Goal: Obtain resource: Obtain resource

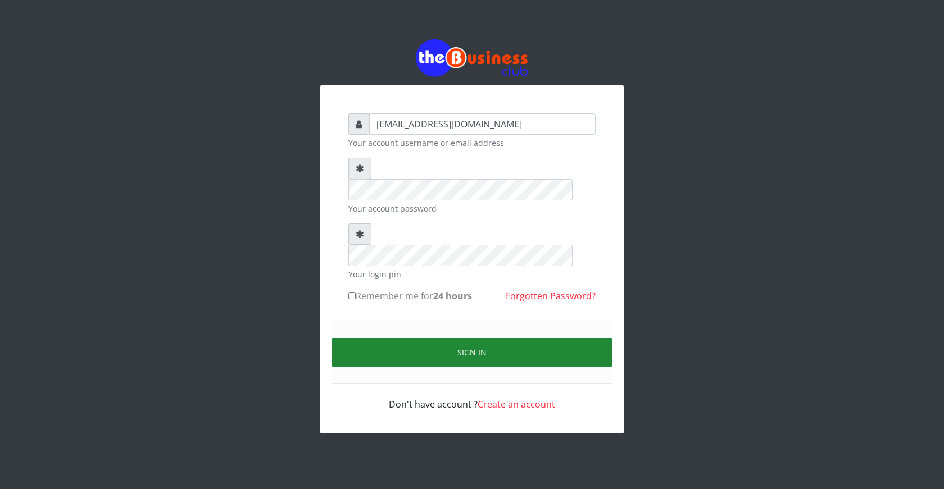
click at [461, 338] on button "Sign in" at bounding box center [471, 352] width 281 height 29
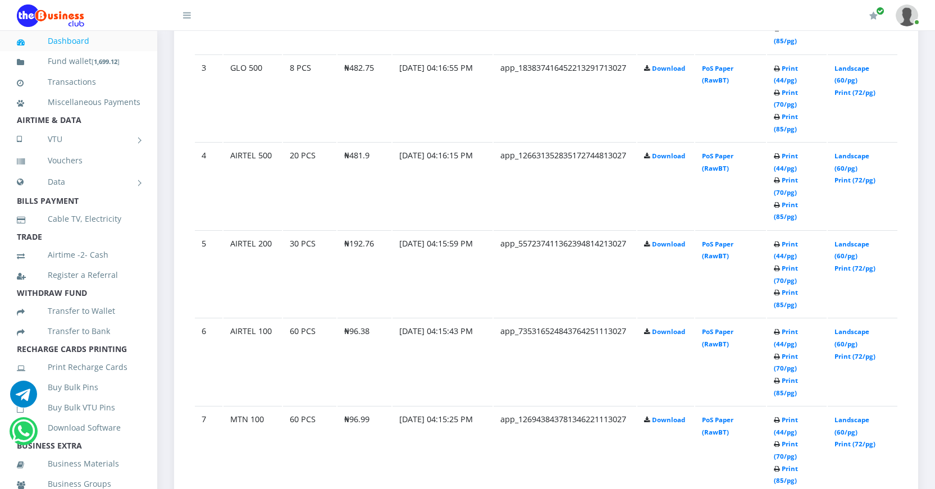
scroll to position [842, 0]
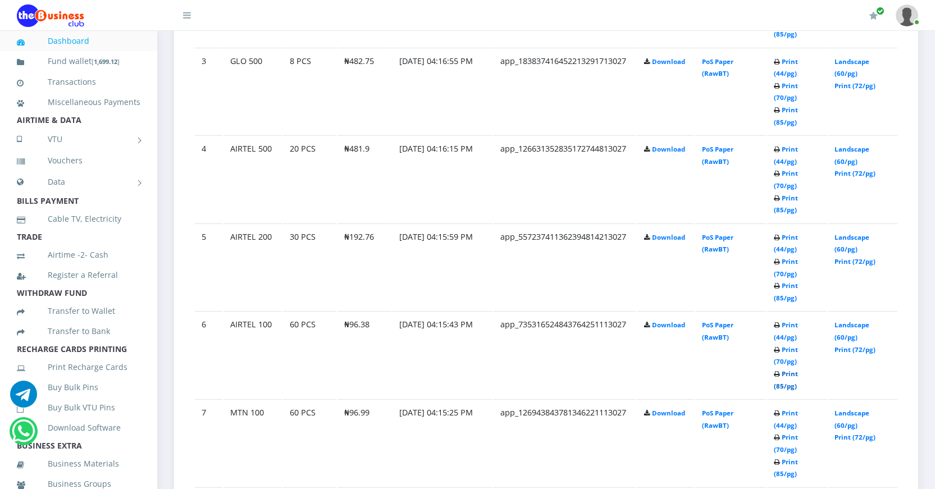
click at [780, 386] on link "Print (85/pg)" at bounding box center [786, 380] width 24 height 21
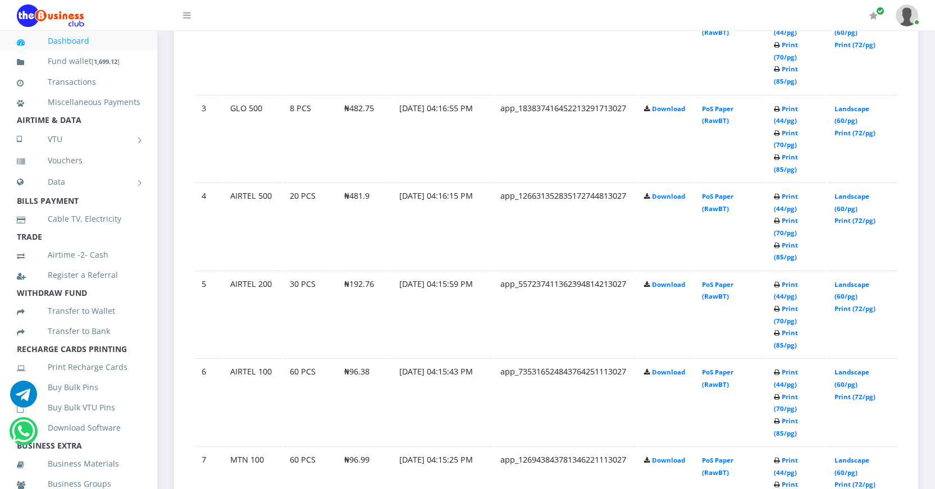
scroll to position [842, 0]
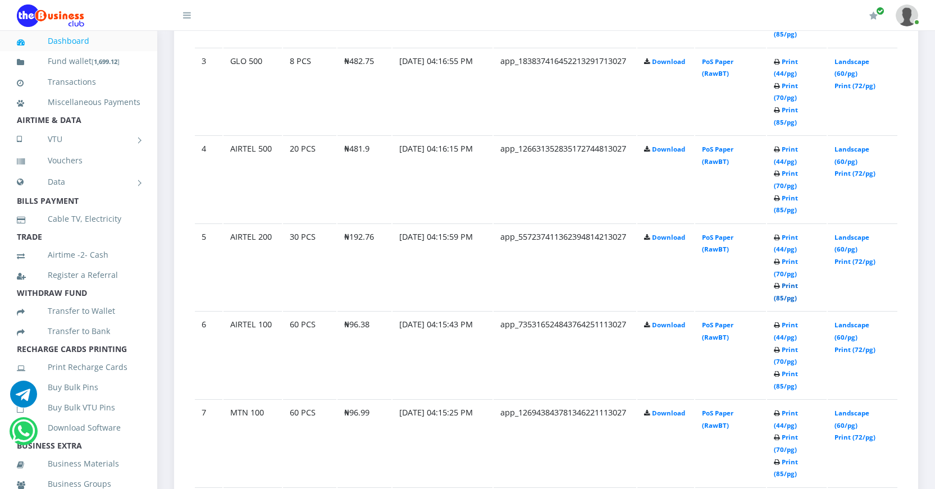
click at [777, 298] on link "Print (85/pg)" at bounding box center [786, 291] width 24 height 21
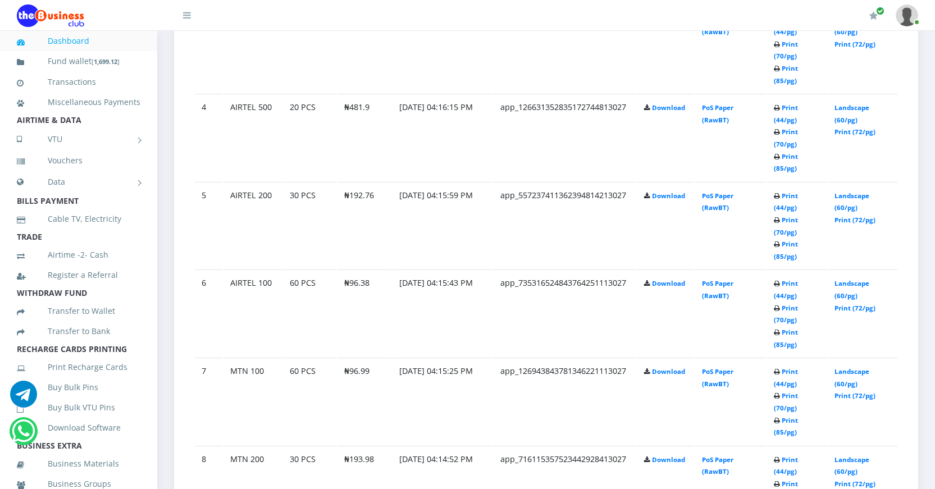
scroll to position [842, 0]
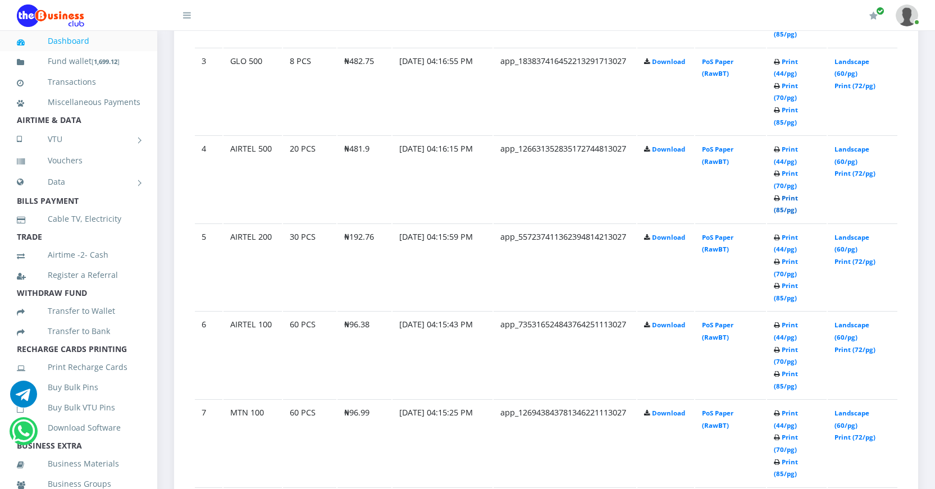
click at [780, 207] on link "Print (85/pg)" at bounding box center [786, 204] width 24 height 21
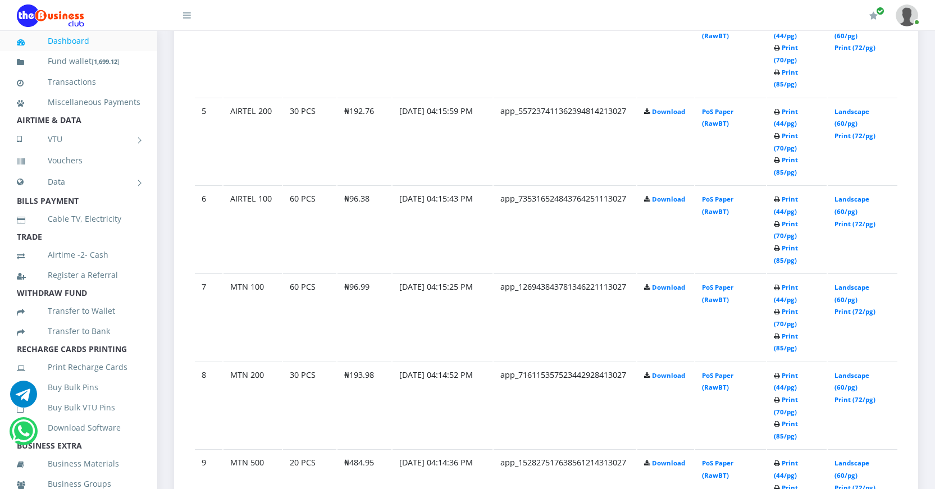
scroll to position [1067, 0]
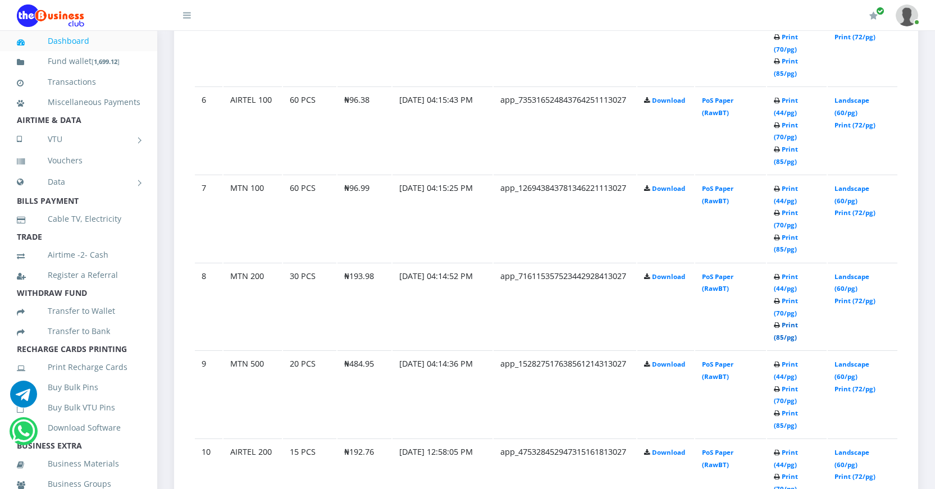
click at [779, 334] on link "Print (85/pg)" at bounding box center [786, 331] width 24 height 21
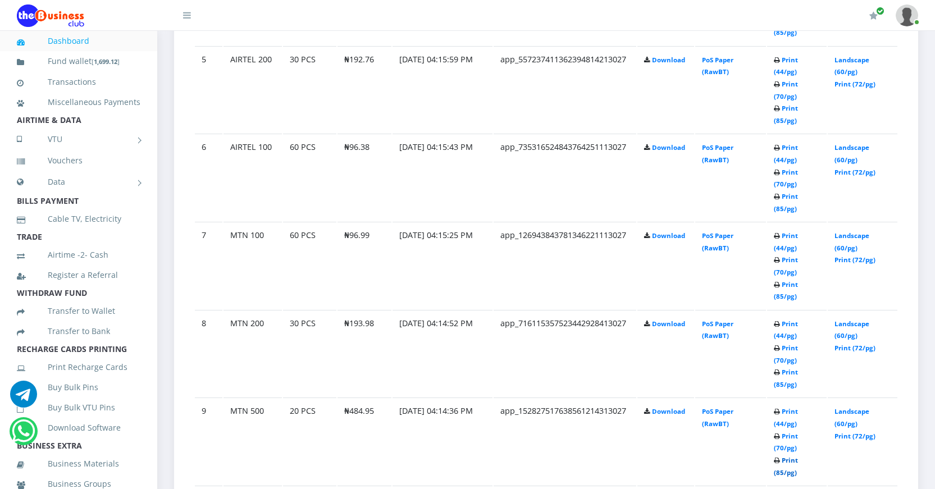
click at [778, 471] on link "Print (85/pg)" at bounding box center [786, 466] width 24 height 21
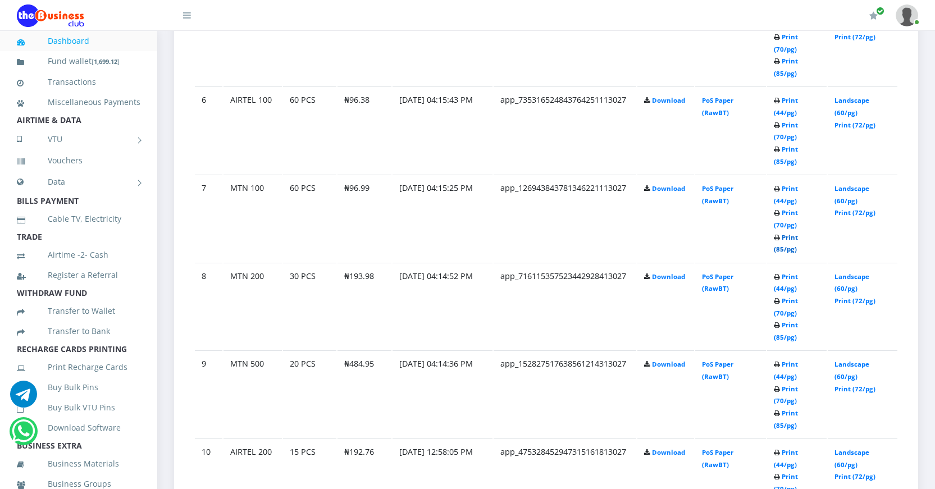
click at [778, 248] on link "Print (85/pg)" at bounding box center [786, 243] width 24 height 21
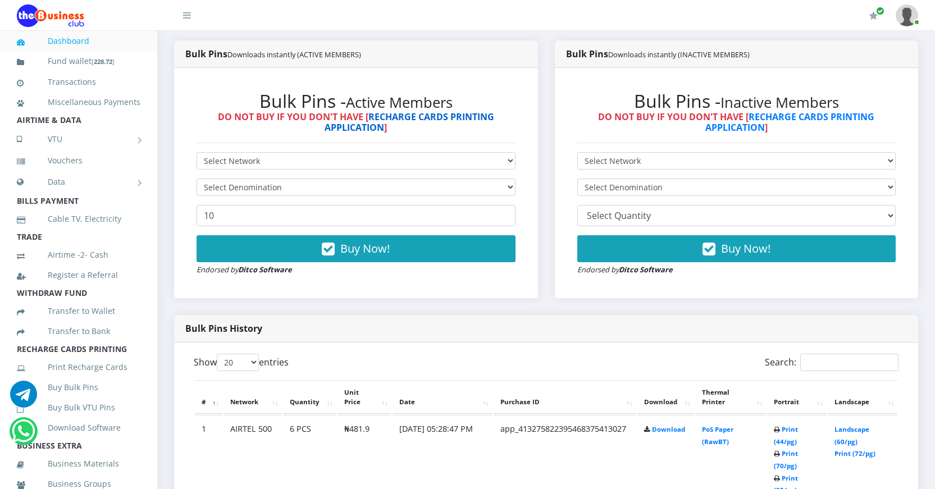
scroll to position [337, 0]
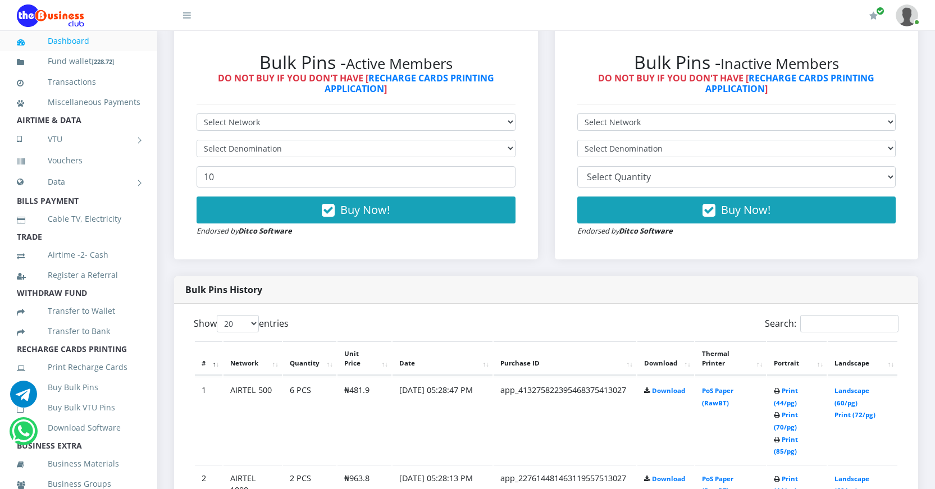
click at [509, 420] on td "app_413275822395468375413027" at bounding box center [565, 420] width 143 height 87
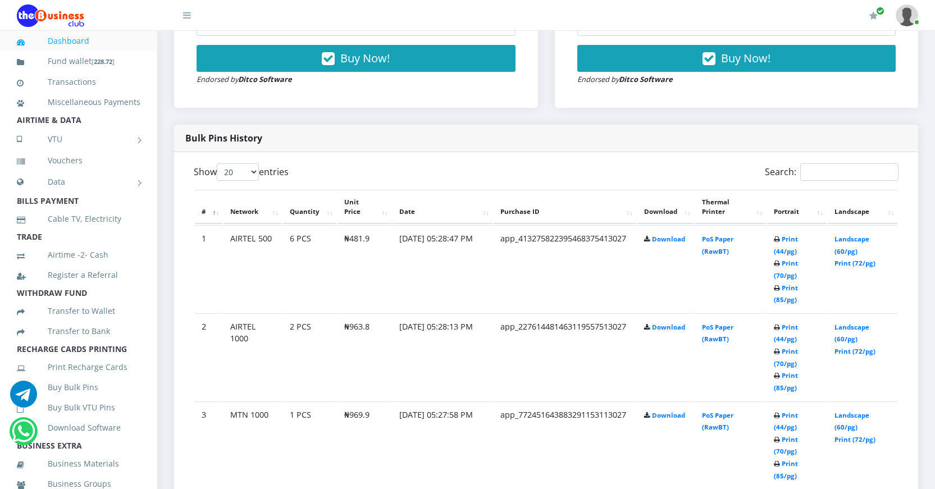
scroll to position [505, 0]
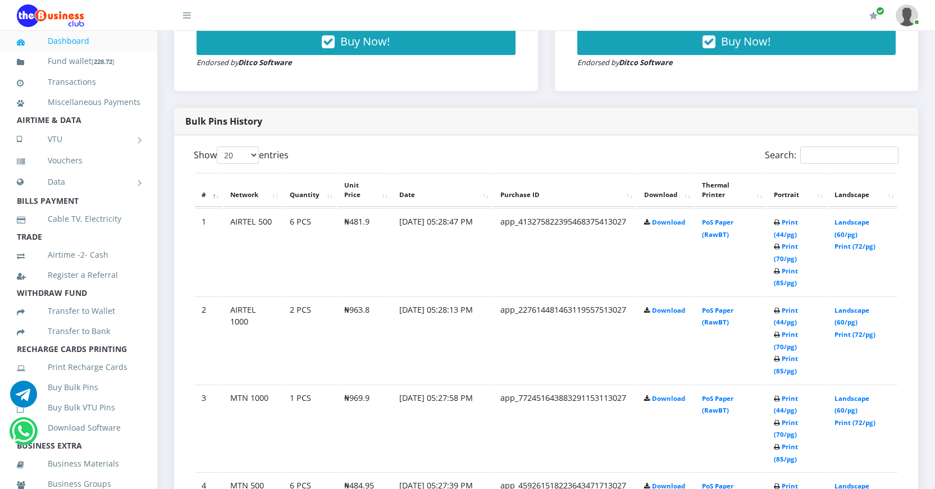
click at [777, 278] on td "Print (44/pg) Print (70/pg) Print (85/pg)" at bounding box center [797, 251] width 60 height 87
click at [781, 283] on link "Print (85/pg)" at bounding box center [786, 277] width 24 height 21
click at [780, 281] on link "Print (85/pg)" at bounding box center [786, 277] width 24 height 21
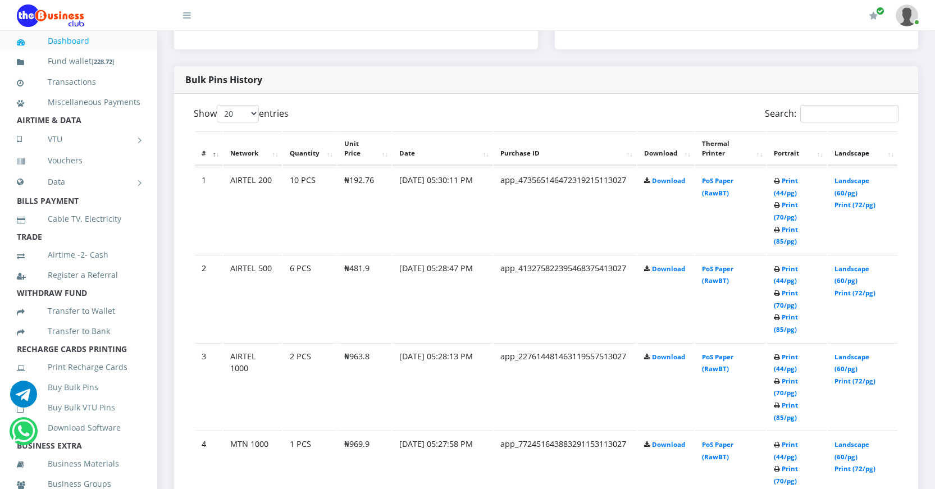
scroll to position [505, 0]
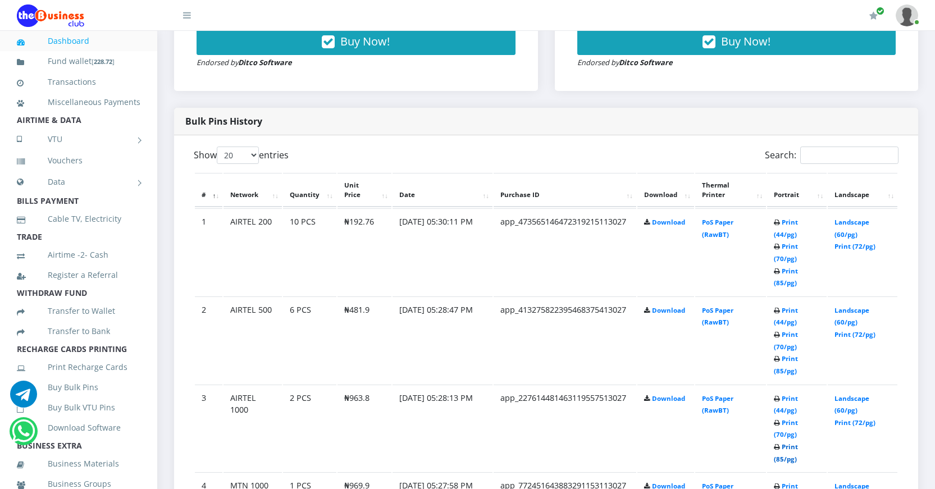
click at [780, 458] on link "Print (85/pg)" at bounding box center [786, 453] width 24 height 21
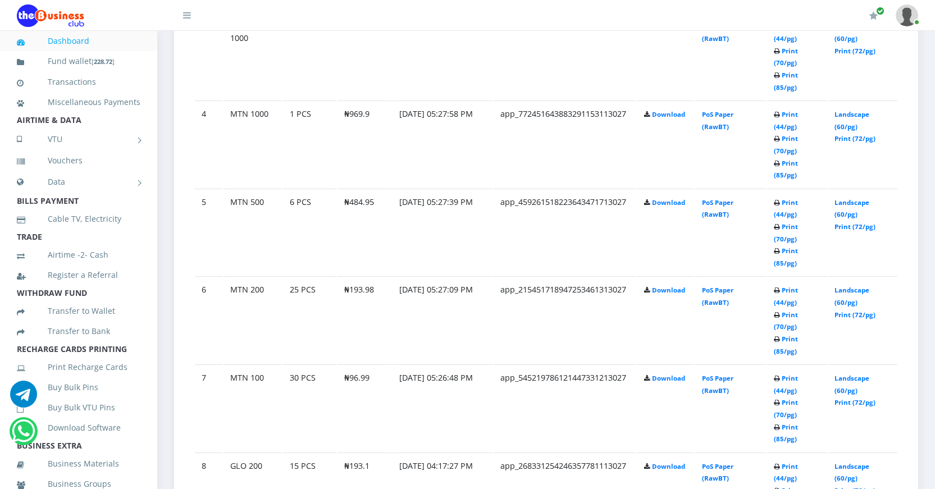
scroll to position [899, 0]
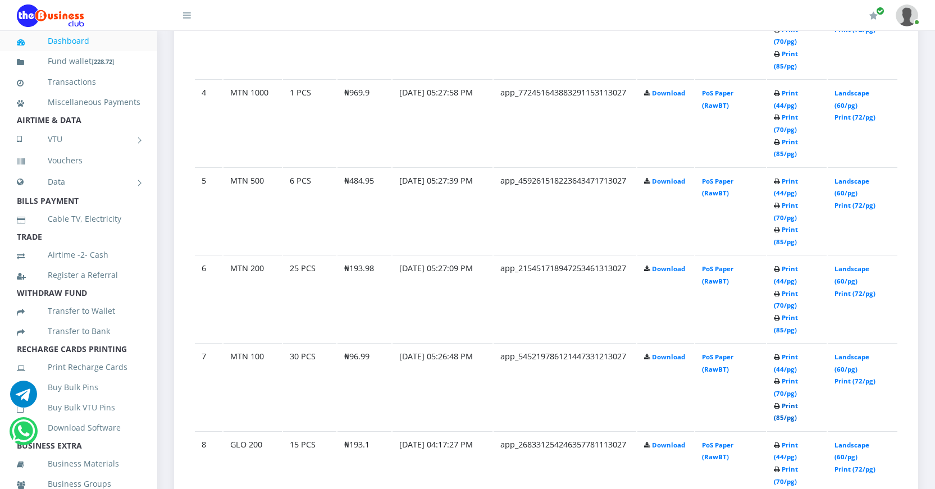
click at [778, 417] on link "Print (85/pg)" at bounding box center [786, 412] width 24 height 21
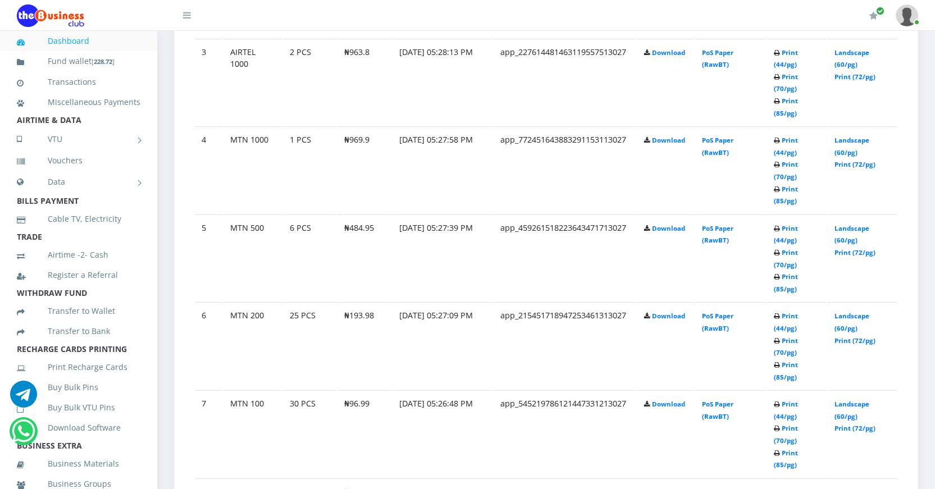
scroll to position [899, 0]
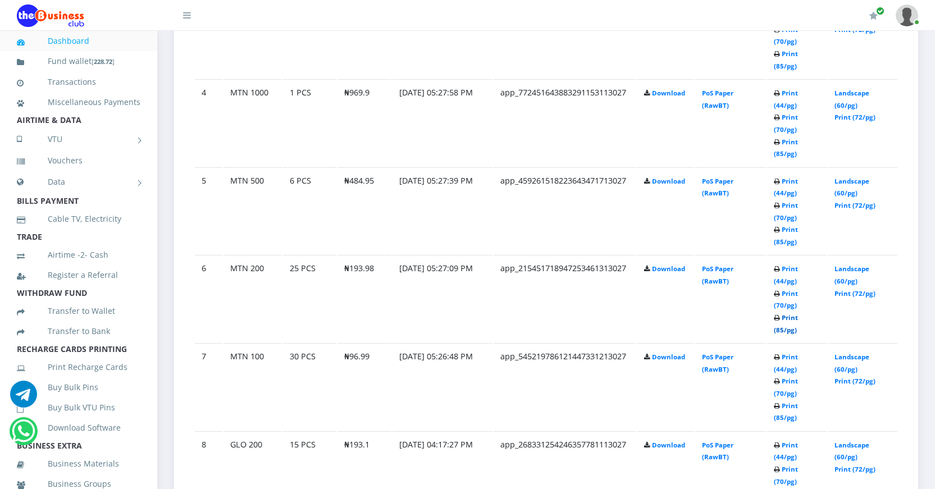
click at [780, 330] on link "Print (85/pg)" at bounding box center [786, 323] width 24 height 21
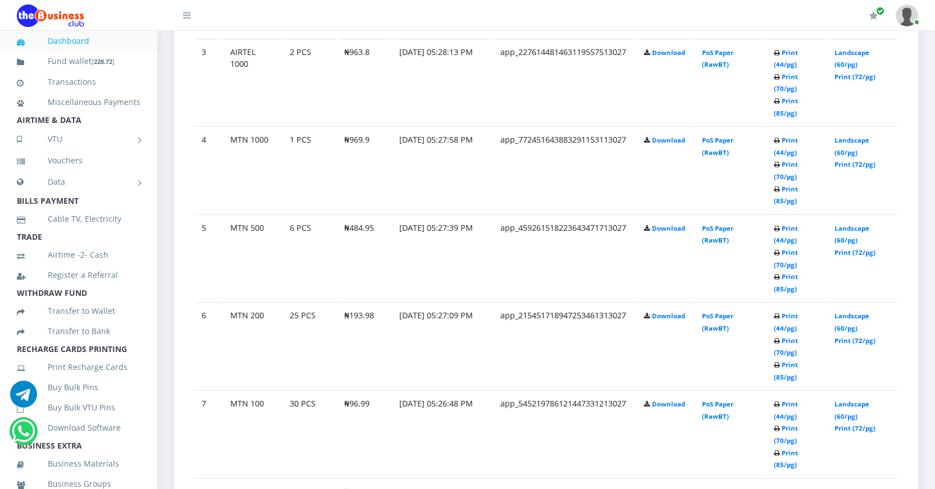
scroll to position [899, 0]
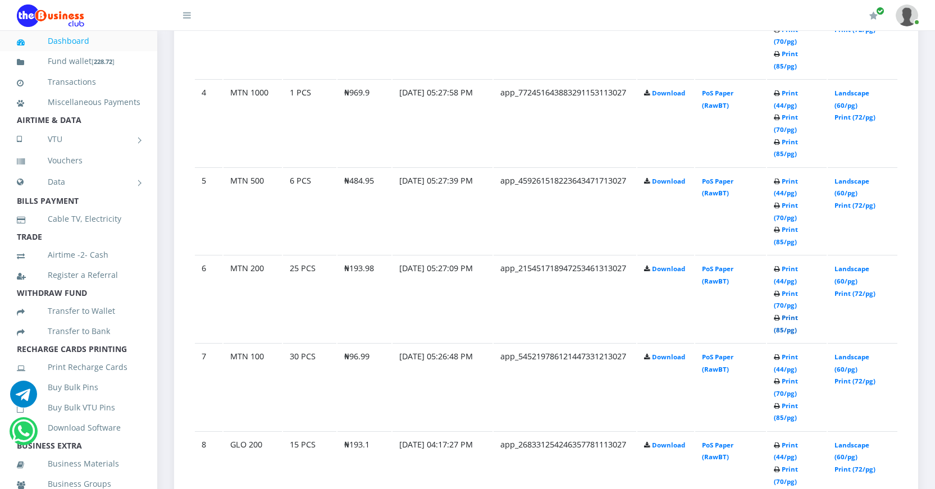
click at [784, 329] on link "Print (85/pg)" at bounding box center [786, 323] width 24 height 21
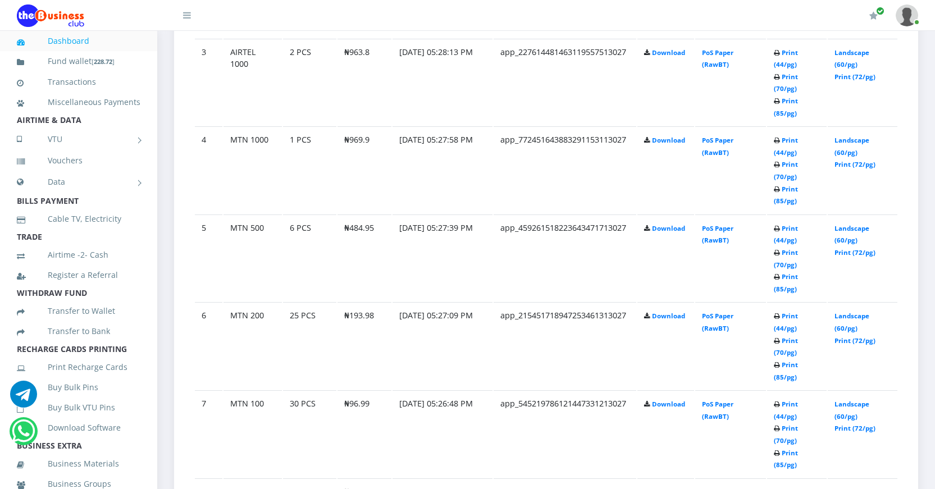
scroll to position [899, 0]
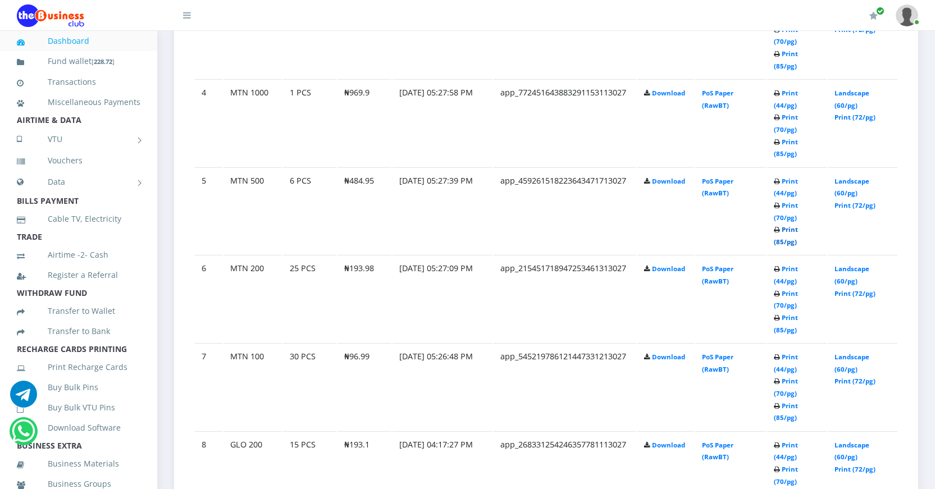
click at [781, 240] on link "Print (85/pg)" at bounding box center [786, 235] width 24 height 21
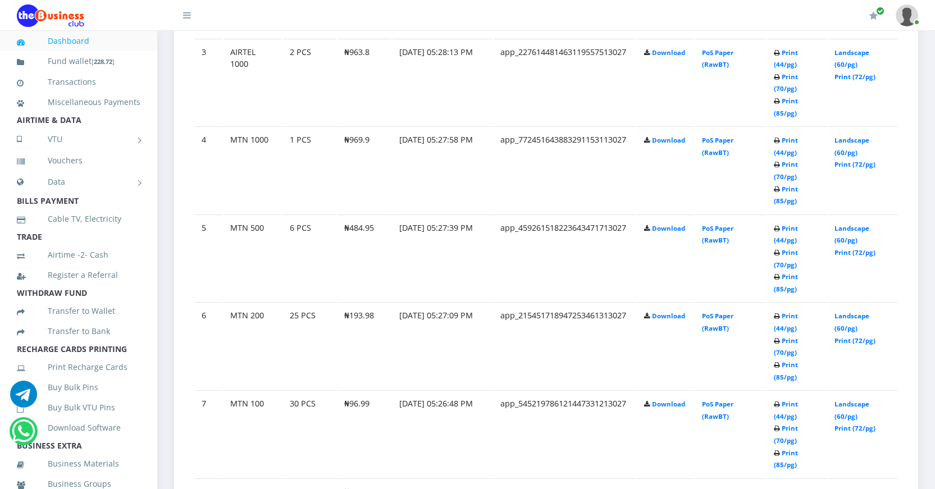
scroll to position [899, 0]
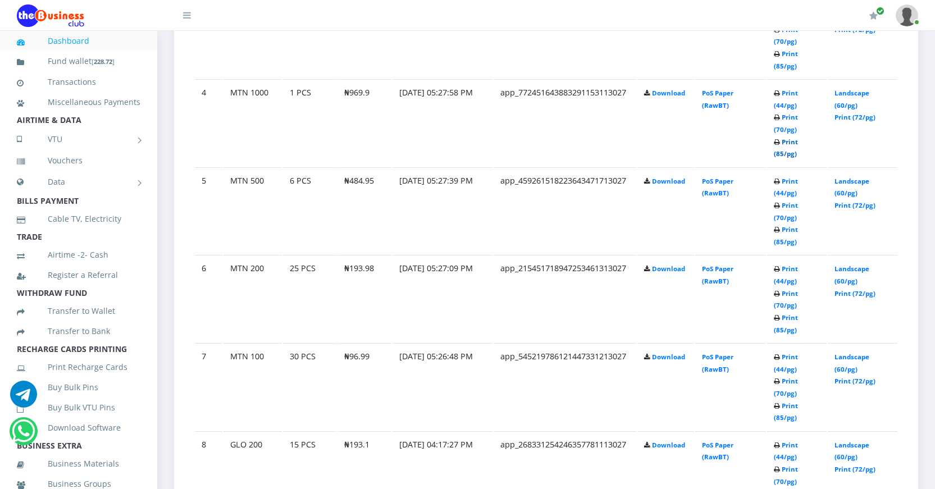
click at [780, 151] on link "Print (85/pg)" at bounding box center [786, 148] width 24 height 21
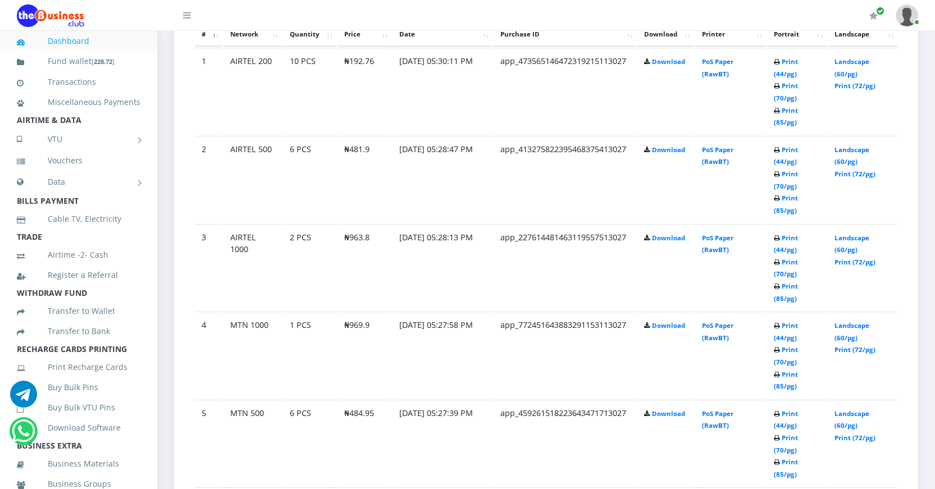
scroll to position [449, 0]
